Goal: Transaction & Acquisition: Obtain resource

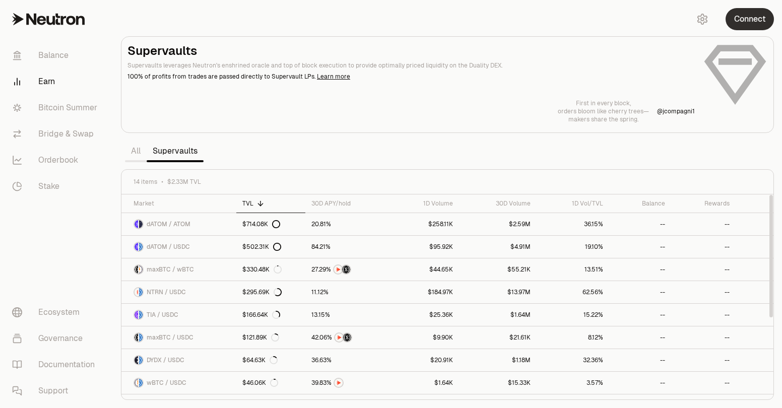
click at [771, 23] on button "Connect" at bounding box center [750, 19] width 48 height 22
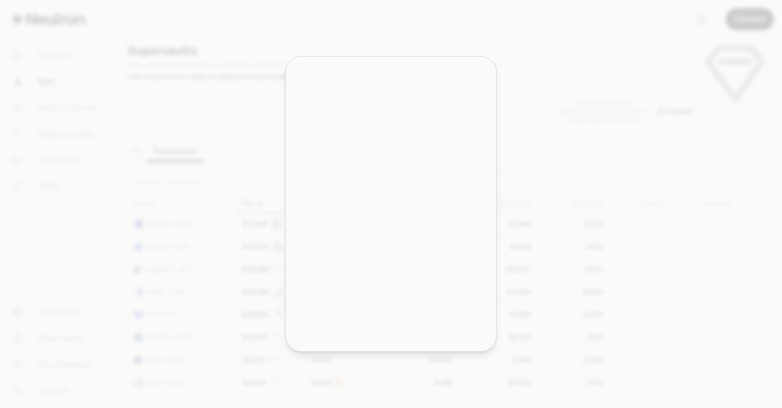
click at [756, 24] on div at bounding box center [391, 204] width 782 height 408
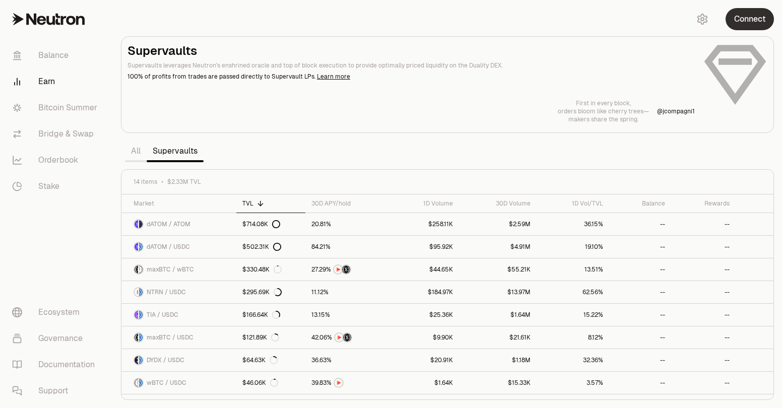
click at [744, 15] on button "Connect" at bounding box center [750, 19] width 48 height 22
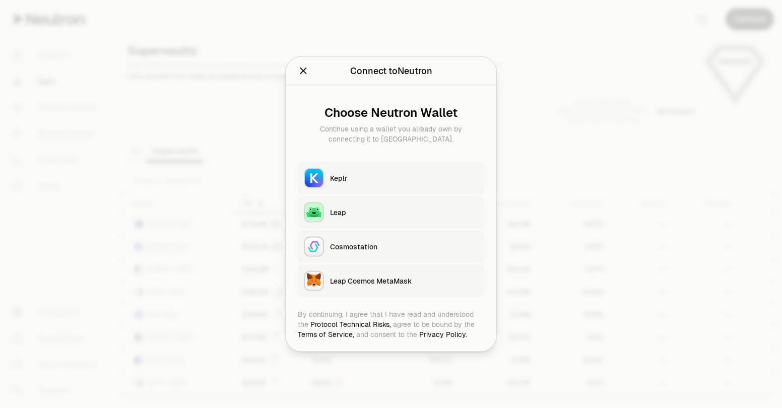
click at [362, 174] on div "Keplr" at bounding box center [404, 178] width 148 height 10
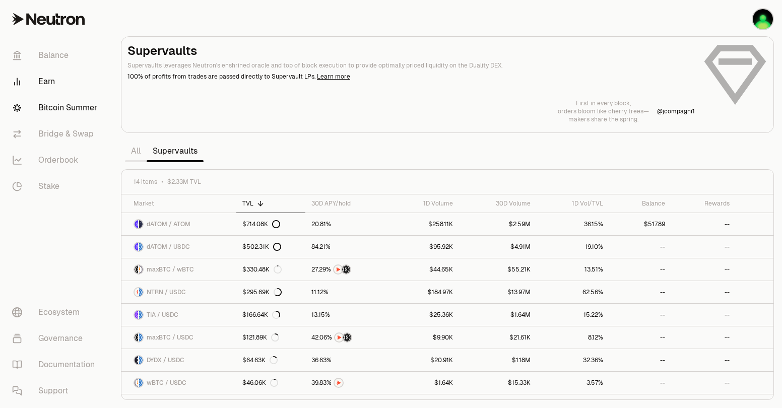
click at [62, 115] on link "Bitcoin Summer" at bounding box center [56, 108] width 105 height 26
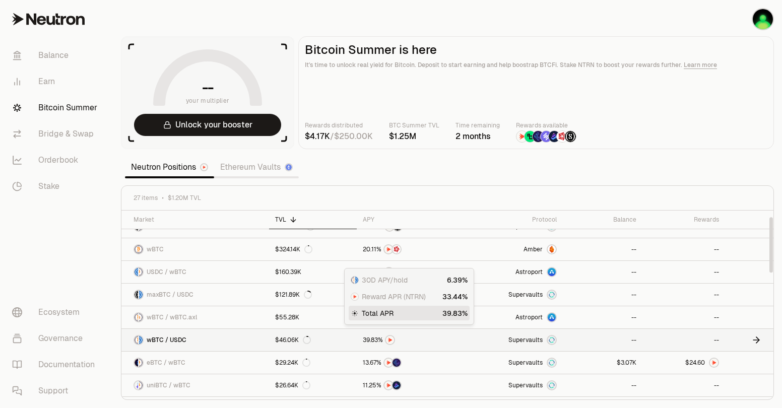
scroll to position [21, 0]
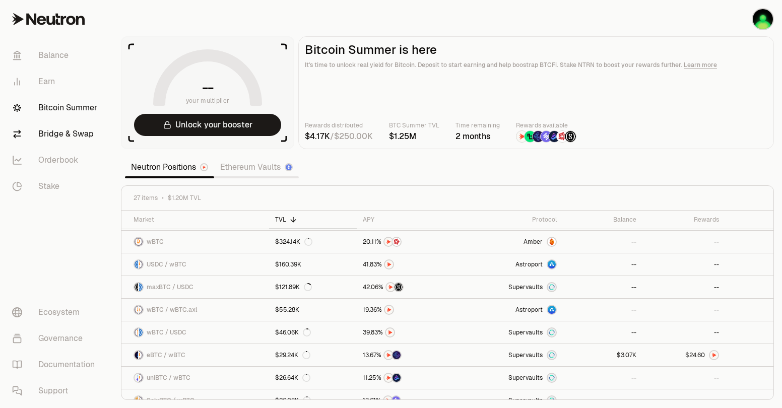
click at [56, 127] on link "Bridge & Swap" at bounding box center [56, 134] width 105 height 26
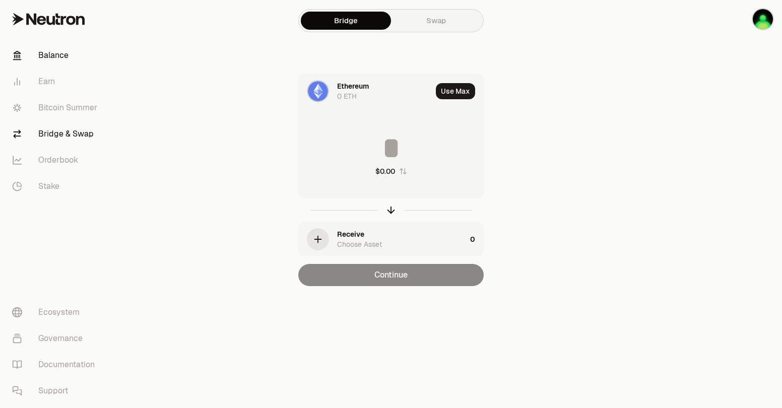
click at [47, 57] on link "Balance" at bounding box center [56, 55] width 105 height 26
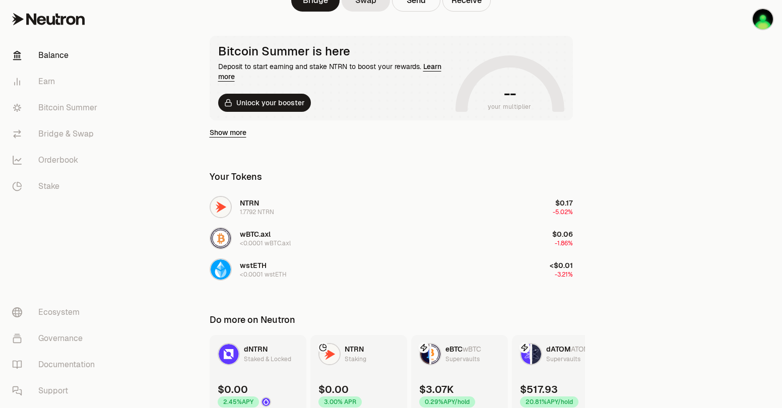
scroll to position [208, 0]
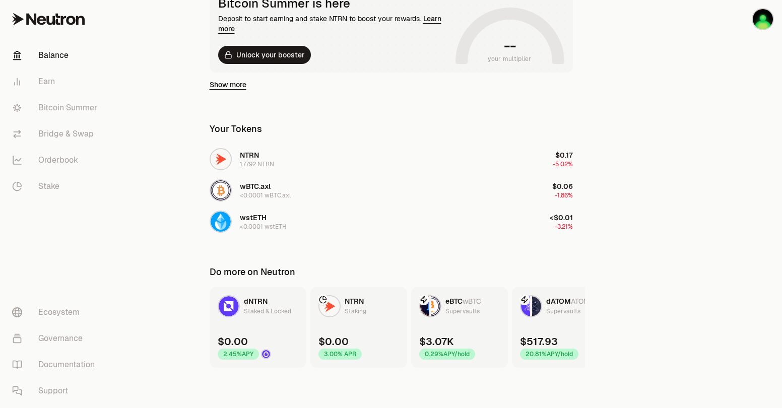
click at [455, 358] on div "0.29% APY/hold" at bounding box center [447, 354] width 56 height 11
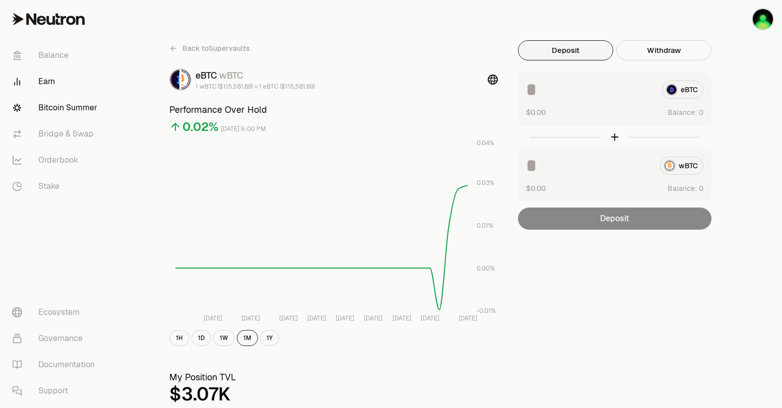
click at [85, 106] on link "Bitcoin Summer" at bounding box center [56, 108] width 105 height 26
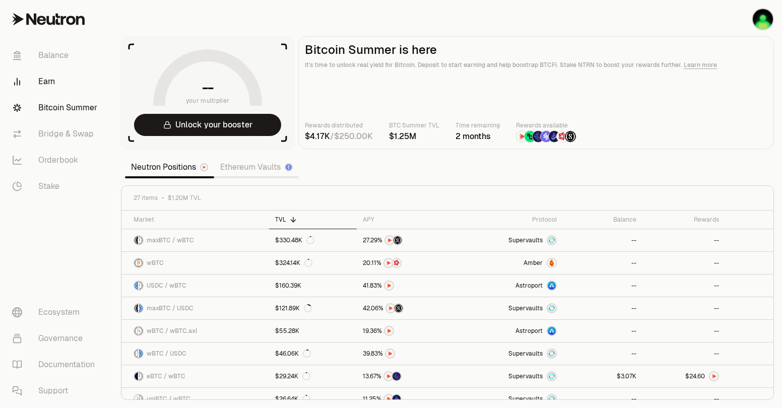
click at [56, 80] on link "Earn" at bounding box center [56, 82] width 105 height 26
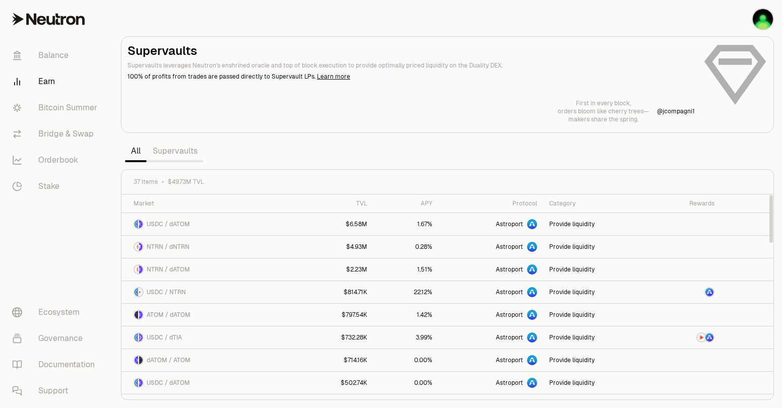
click at [182, 147] on link "Supervaults" at bounding box center [175, 151] width 57 height 20
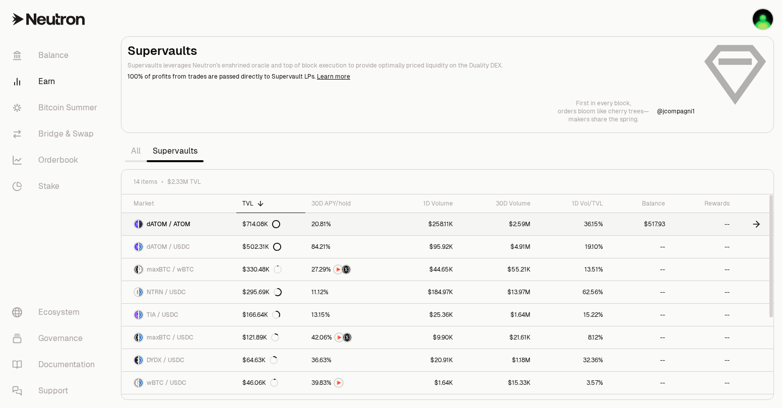
click at [222, 221] on link "dATOM / ATOM" at bounding box center [178, 224] width 115 height 22
